Goal: Task Accomplishment & Management: Use online tool/utility

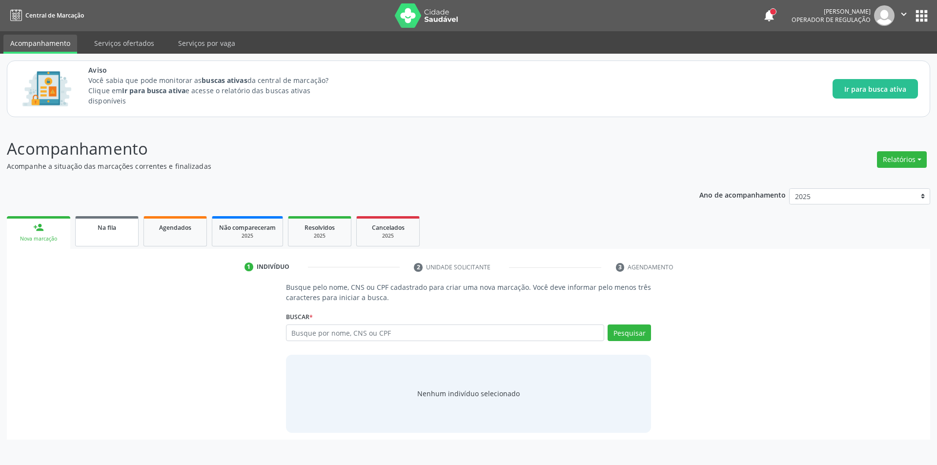
click at [102, 224] on span "Na fila" at bounding box center [107, 228] width 19 height 8
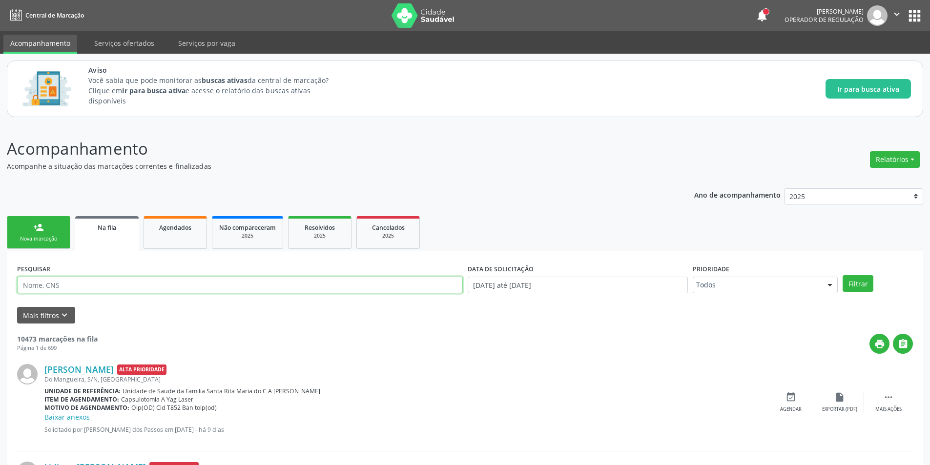
paste input "700405918836846"
type input "700405918836846"
click at [53, 307] on button "Mais filtros keyboard_arrow_down" at bounding box center [46, 315] width 58 height 17
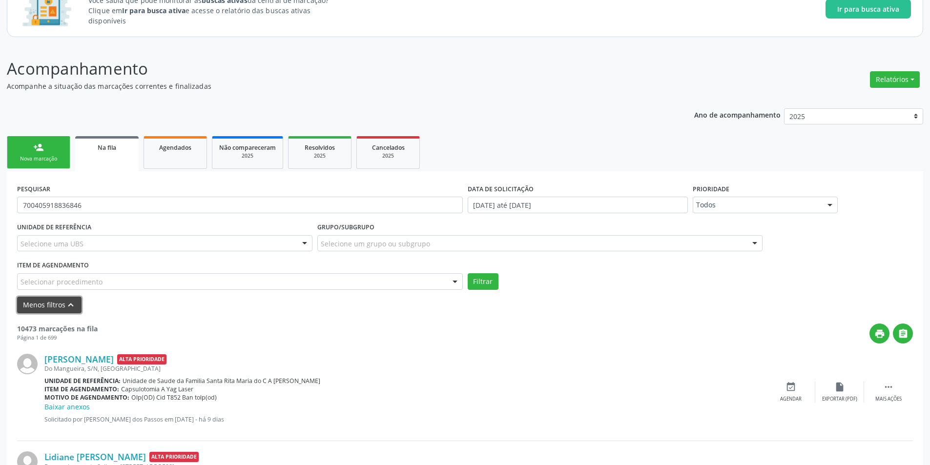
scroll to position [98, 0]
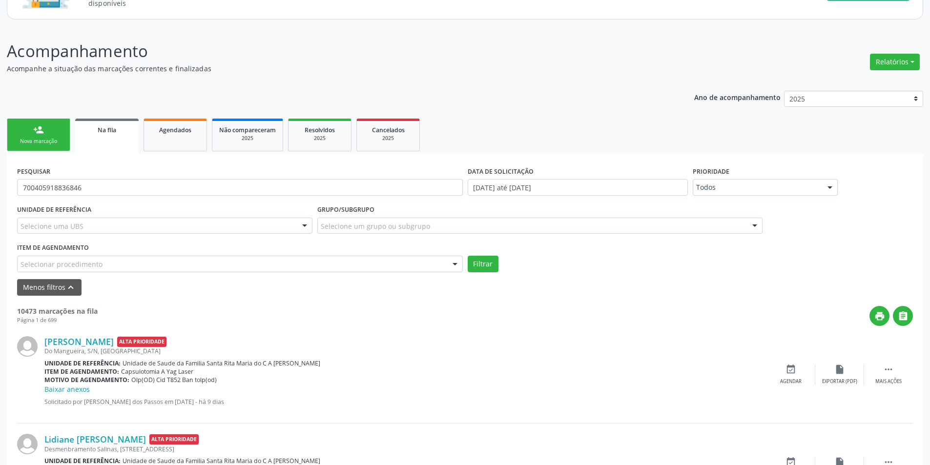
click at [498, 265] on div "Filtrar" at bounding box center [690, 264] width 451 height 17
click at [490, 265] on button "Filtrar" at bounding box center [483, 264] width 31 height 17
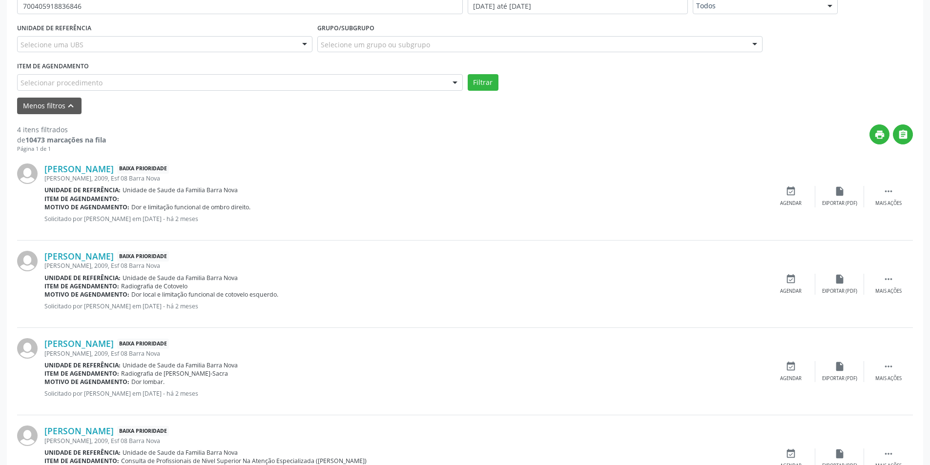
scroll to position [334, 0]
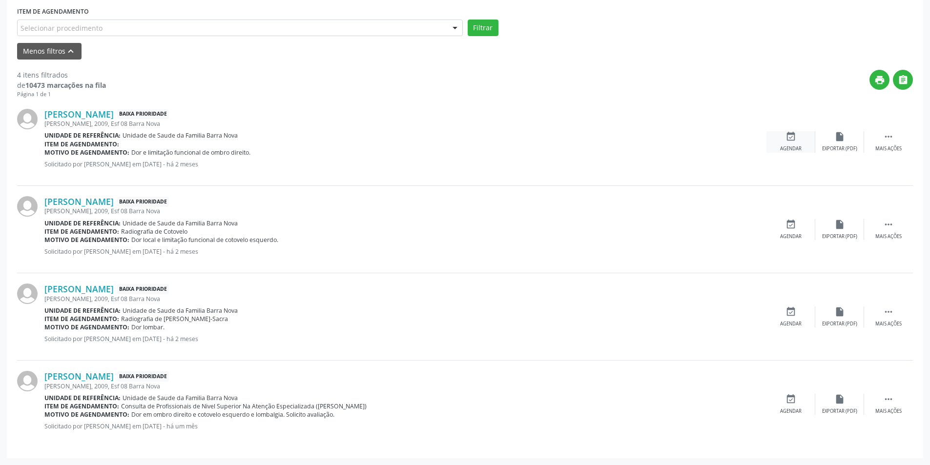
click at [791, 149] on div "Agendar" at bounding box center [790, 148] width 21 height 7
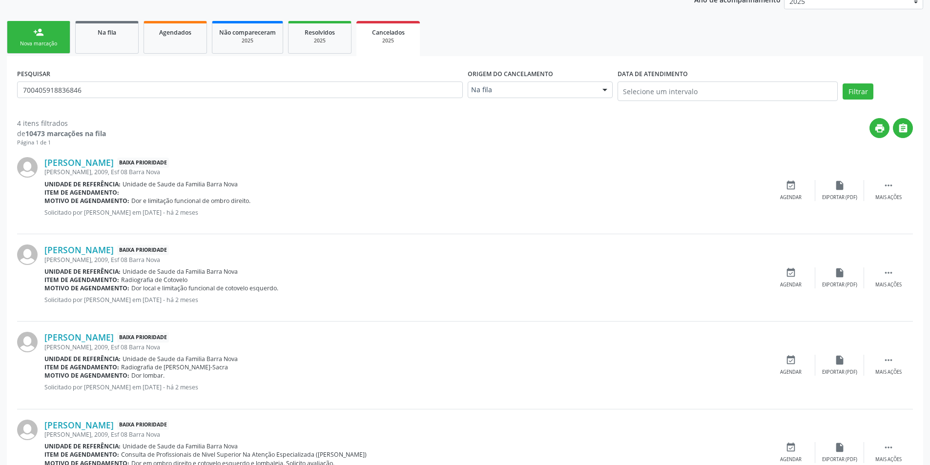
scroll to position [244, 0]
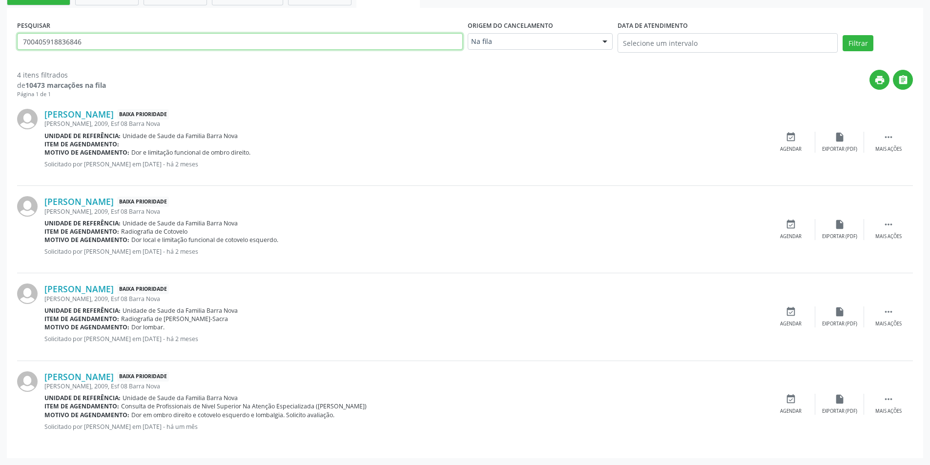
click at [110, 43] on input "700405918836846" at bounding box center [240, 41] width 446 height 17
type input "7"
paste input "700005097454906"
type input "700005097454906"
click at [850, 39] on button "Filtrar" at bounding box center [858, 43] width 31 height 17
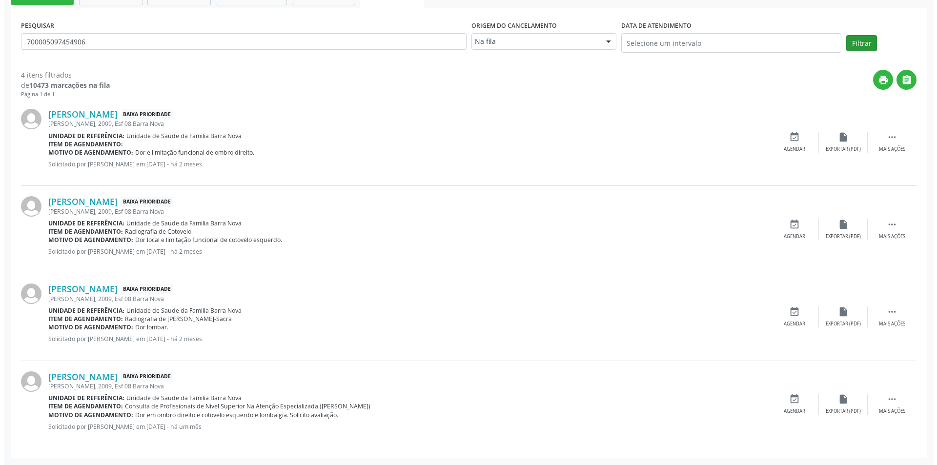
scroll to position [0, 0]
